Goal: Navigation & Orientation: Understand site structure

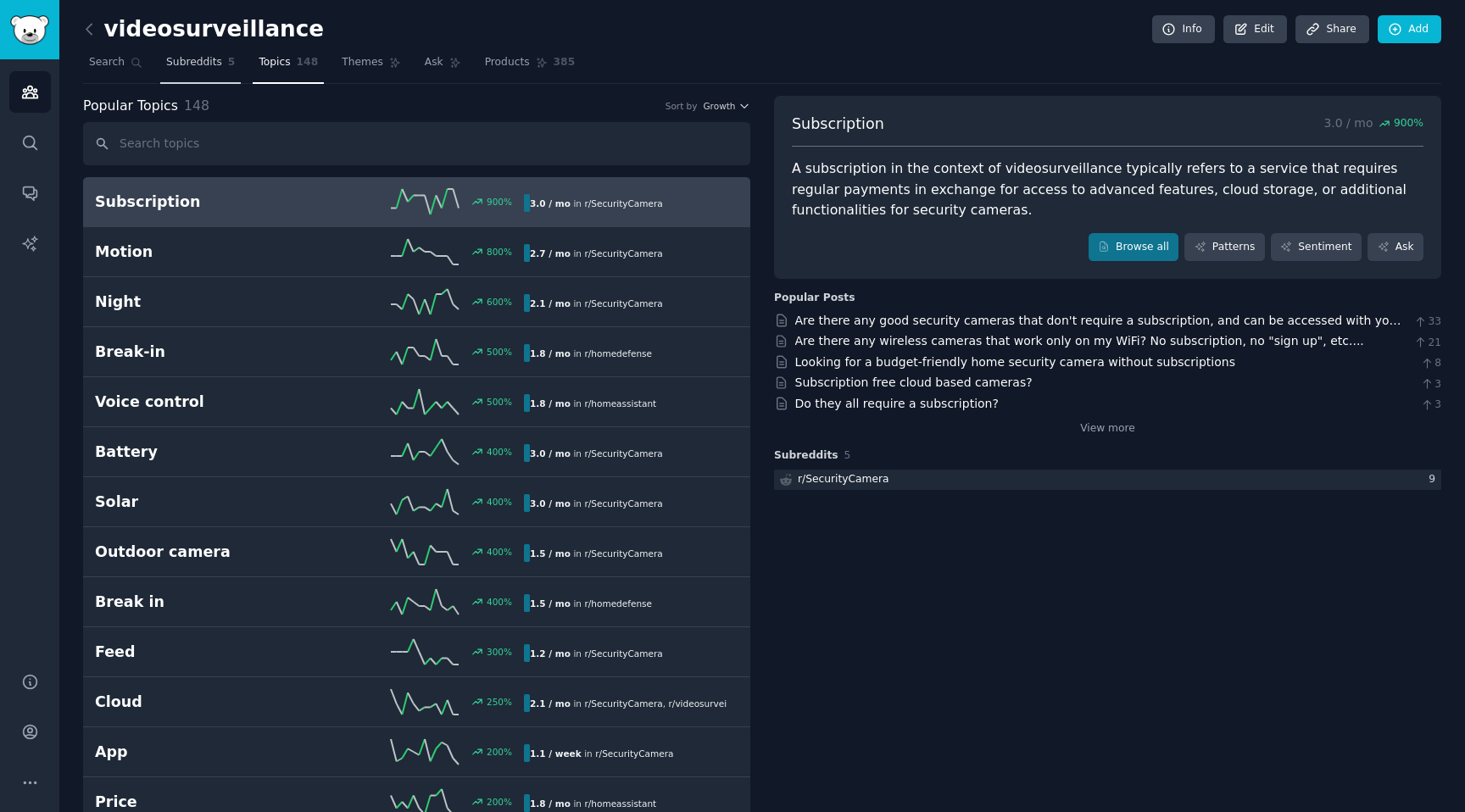
click at [211, 66] on span "Subreddits" at bounding box center [194, 62] width 56 height 15
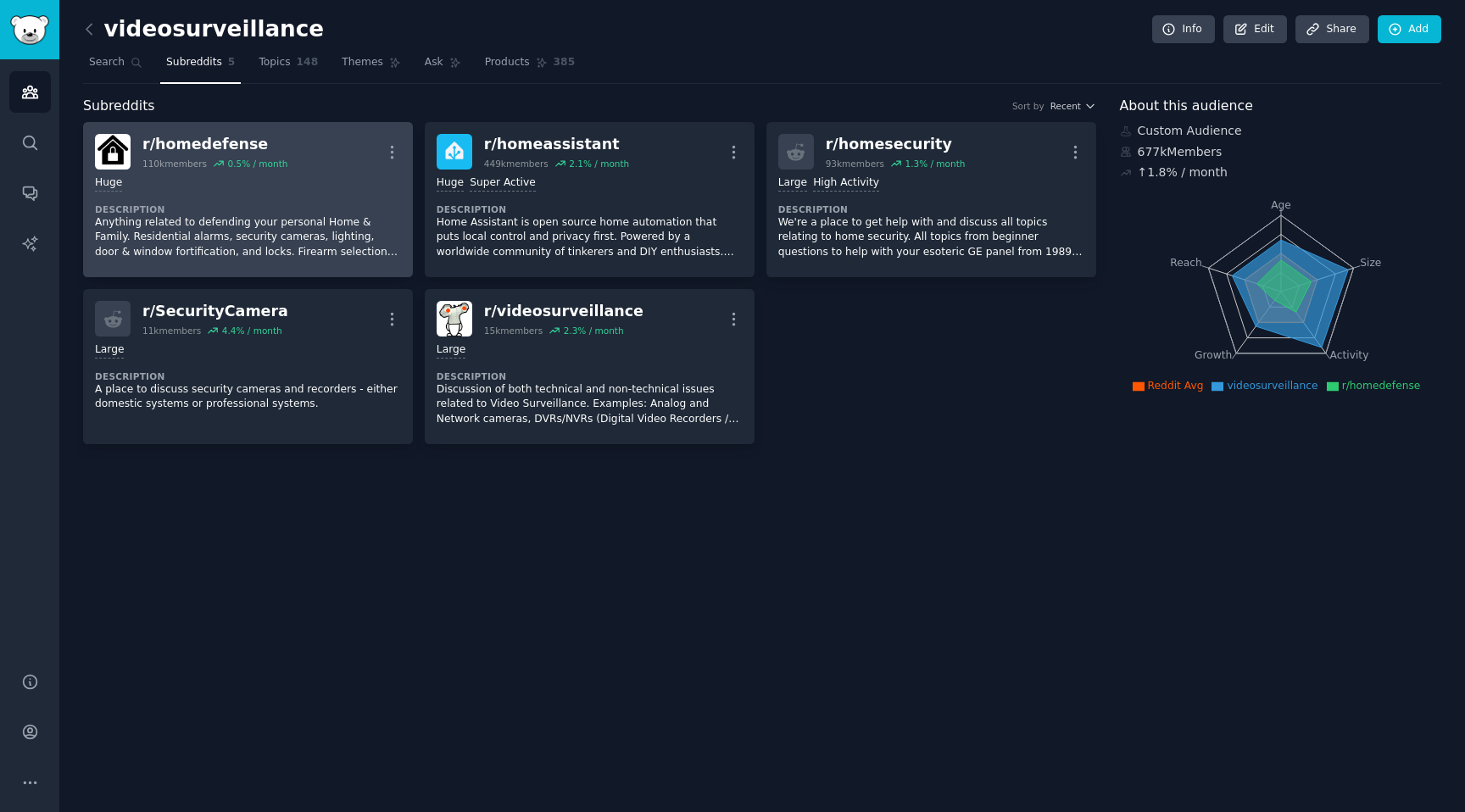
click at [211, 190] on div "Huge Description Anything related to defending your personal Home & Family. Res…" at bounding box center [248, 217] width 306 height 96
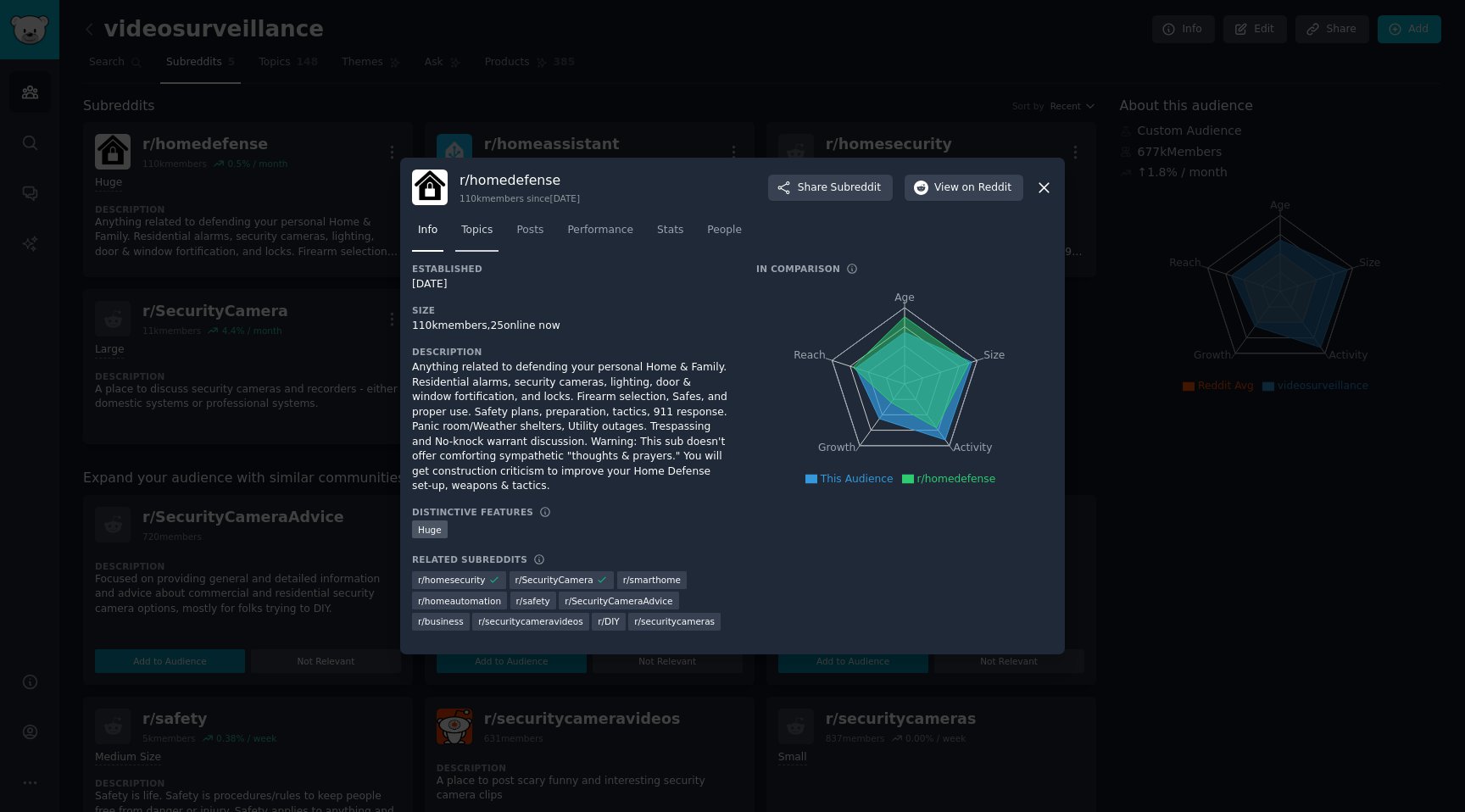
click at [485, 233] on span "Topics" at bounding box center [476, 230] width 31 height 15
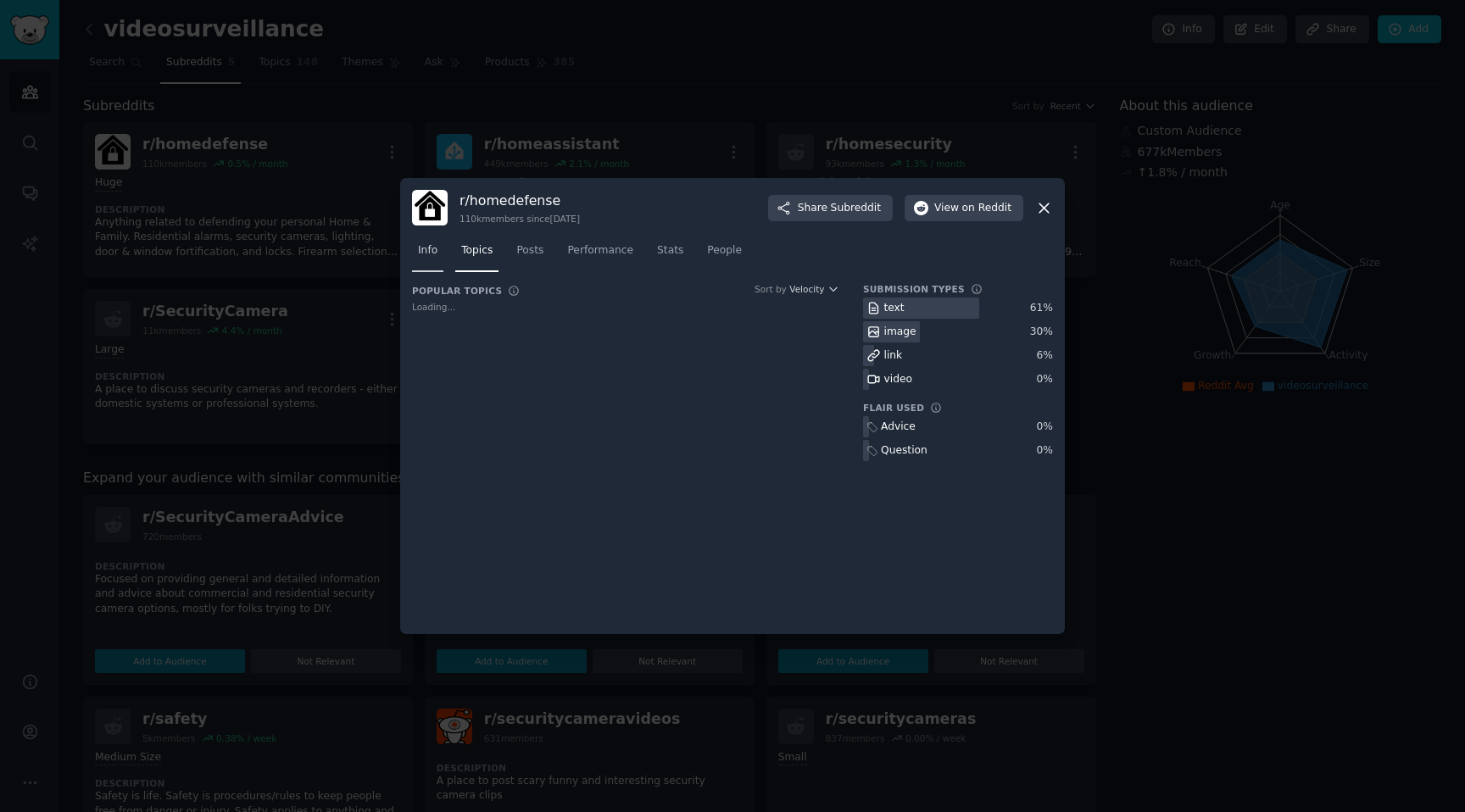
click at [440, 256] on link "Info" at bounding box center [427, 254] width 31 height 35
